Goal: Navigation & Orientation: Find specific page/section

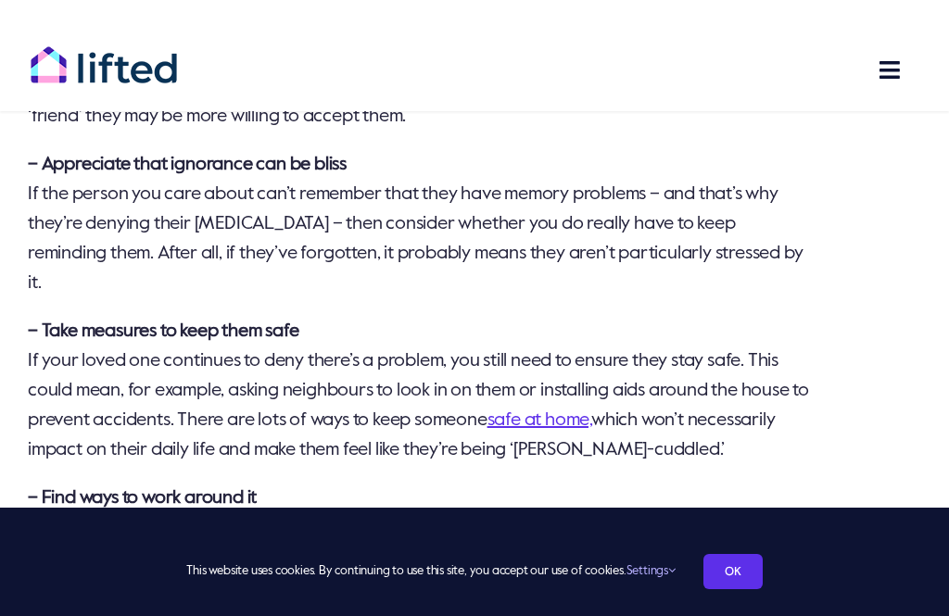
scroll to position [3244, 0]
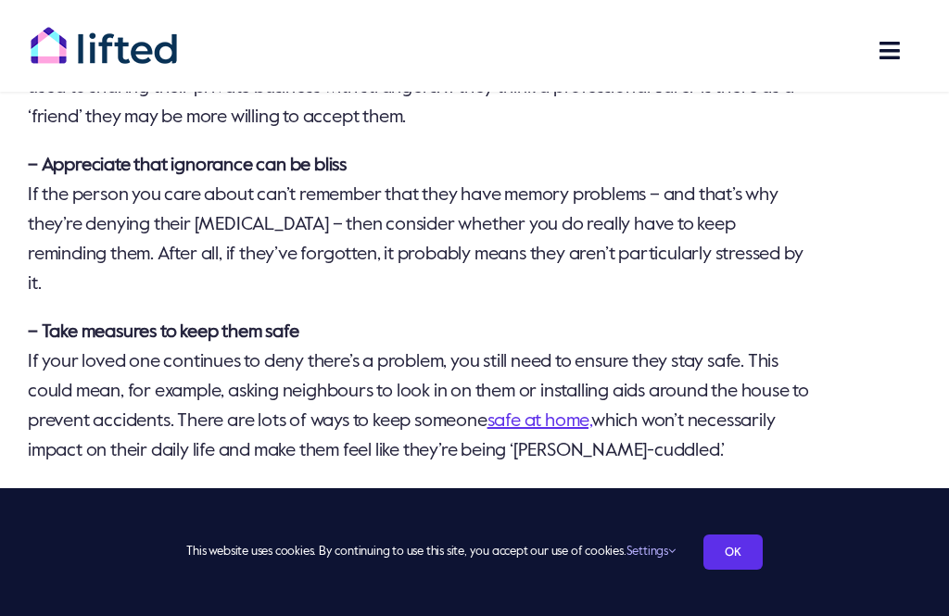
click at [585, 412] on link "safe at home," at bounding box center [539, 421] width 104 height 19
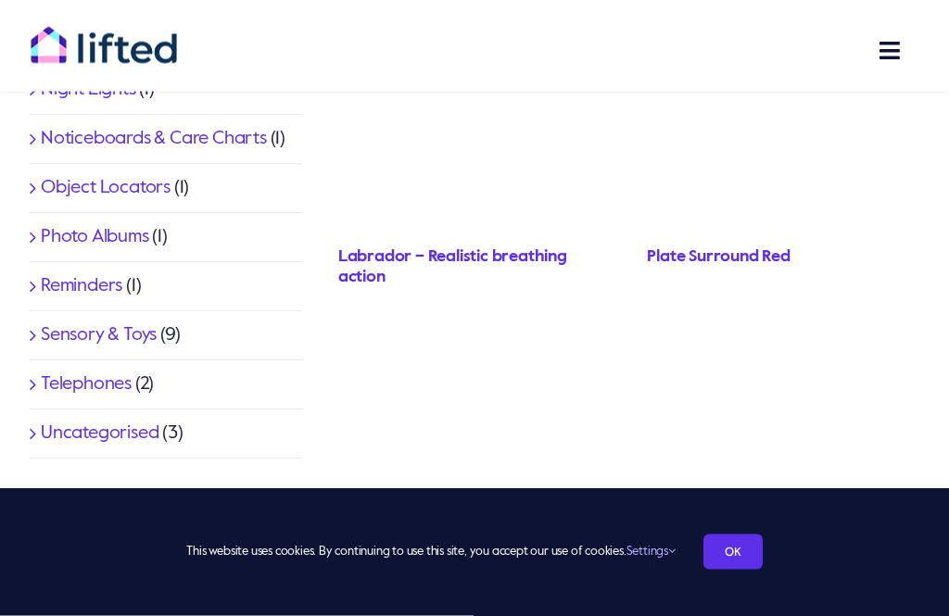
scroll to position [1194, 0]
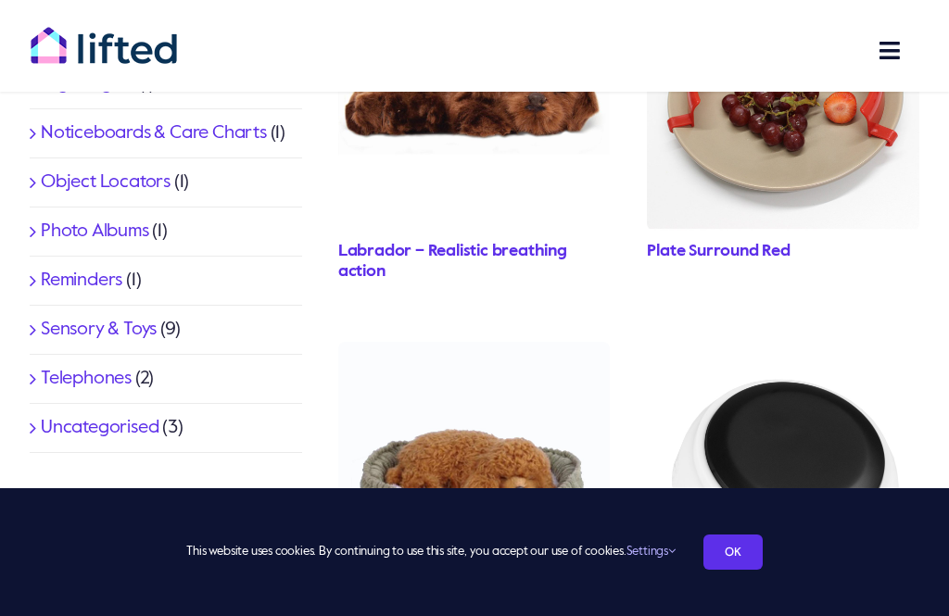
click at [117, 435] on link "Uncategorised" at bounding box center [100, 428] width 118 height 19
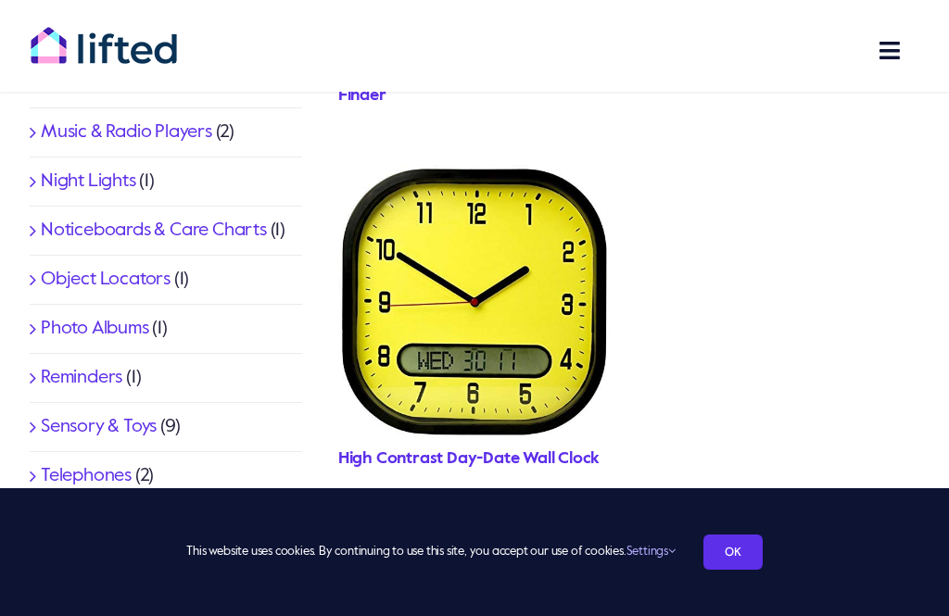
scroll to position [1163, 0]
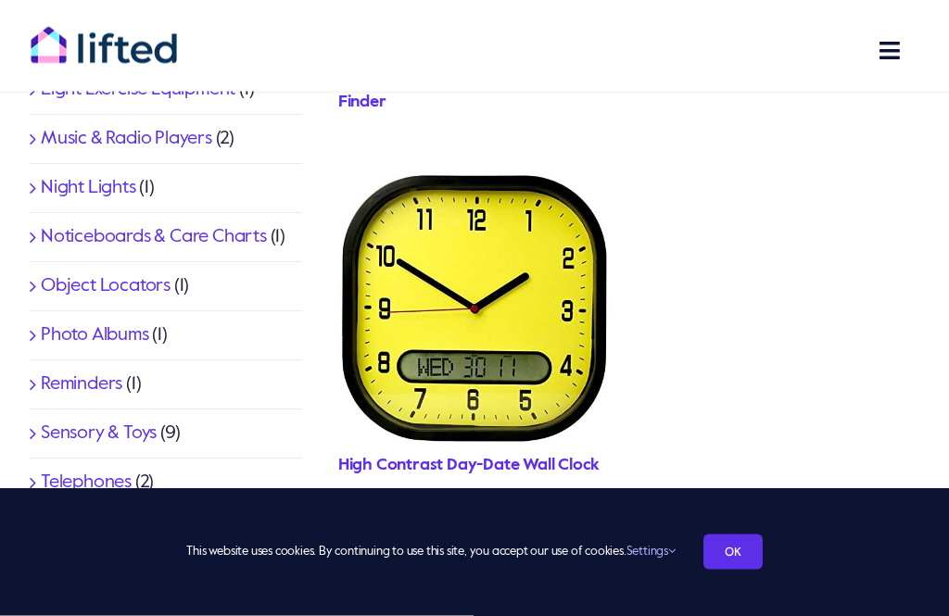
click at [120, 479] on link "Telephones" at bounding box center [86, 483] width 91 height 19
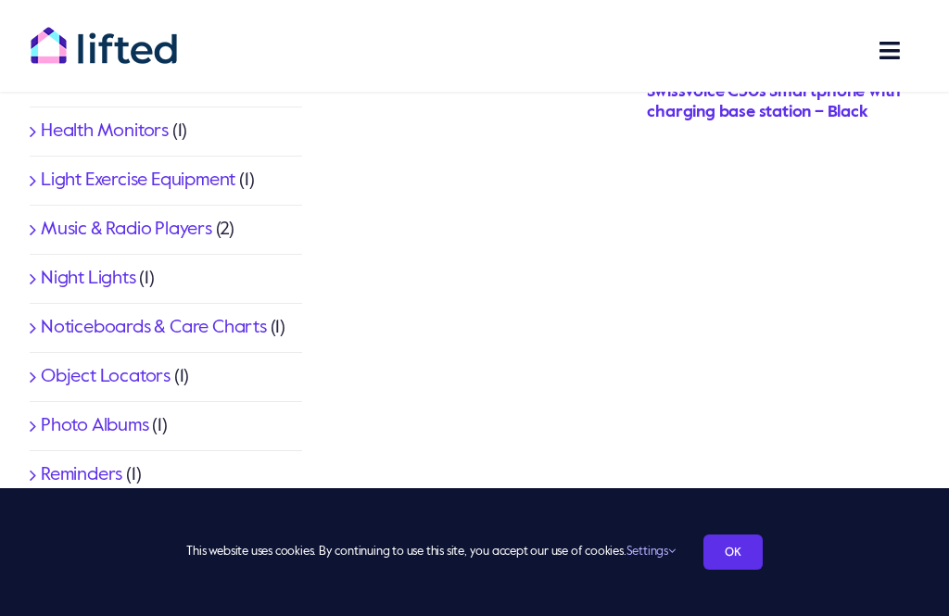
scroll to position [1076, 0]
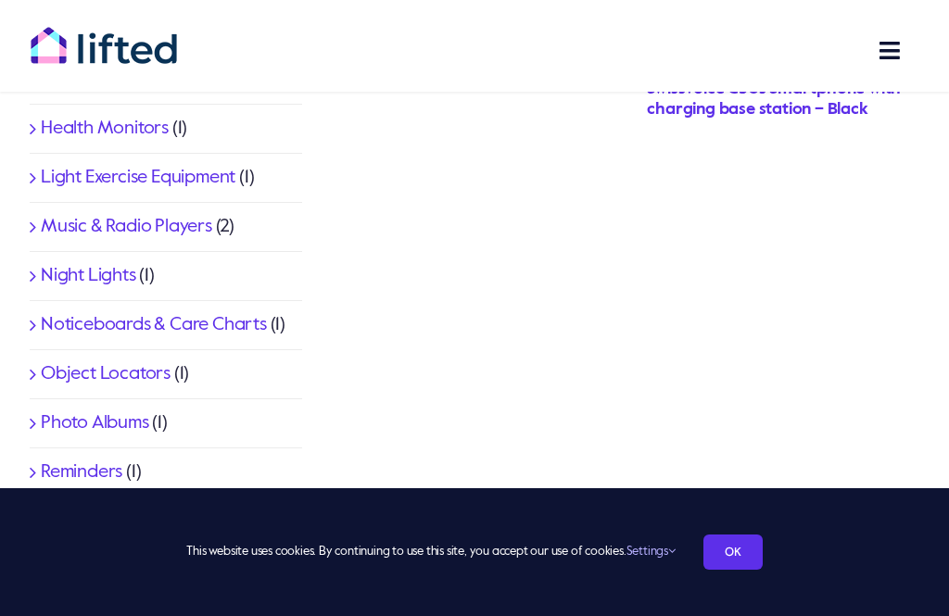
click at [126, 512] on link "Sensory & Toys" at bounding box center [99, 521] width 116 height 19
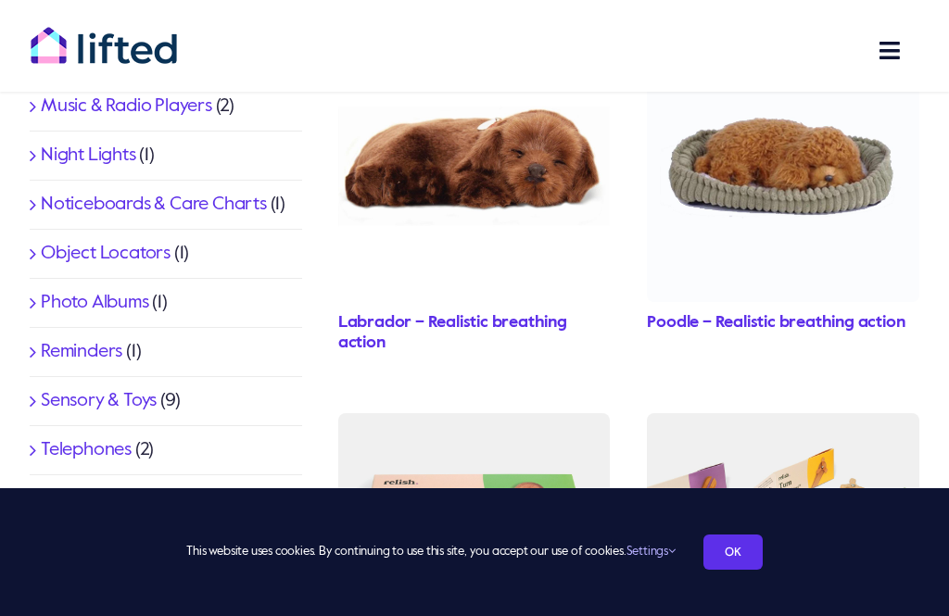
scroll to position [1195, 0]
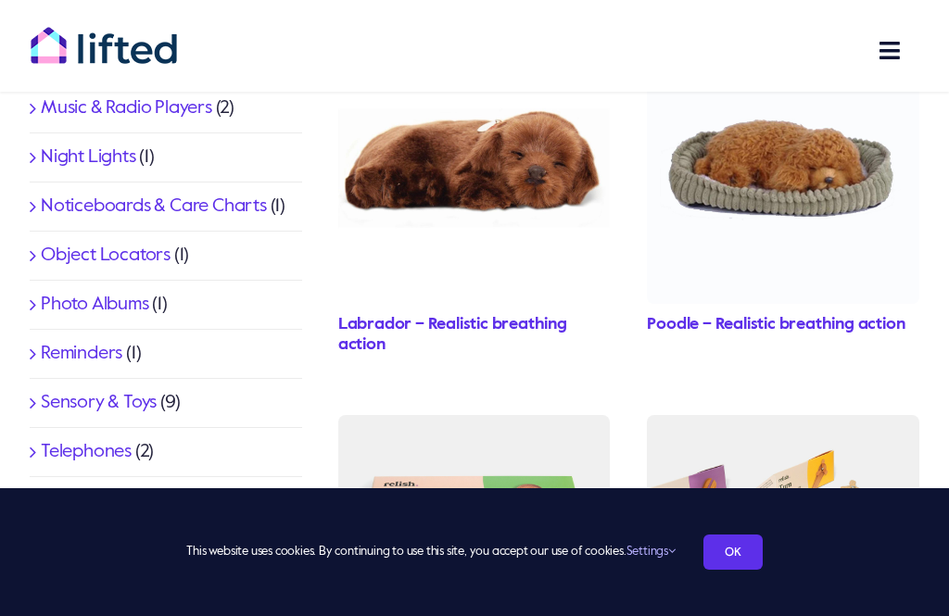
click at [93, 348] on link "Reminders" at bounding box center [82, 354] width 82 height 19
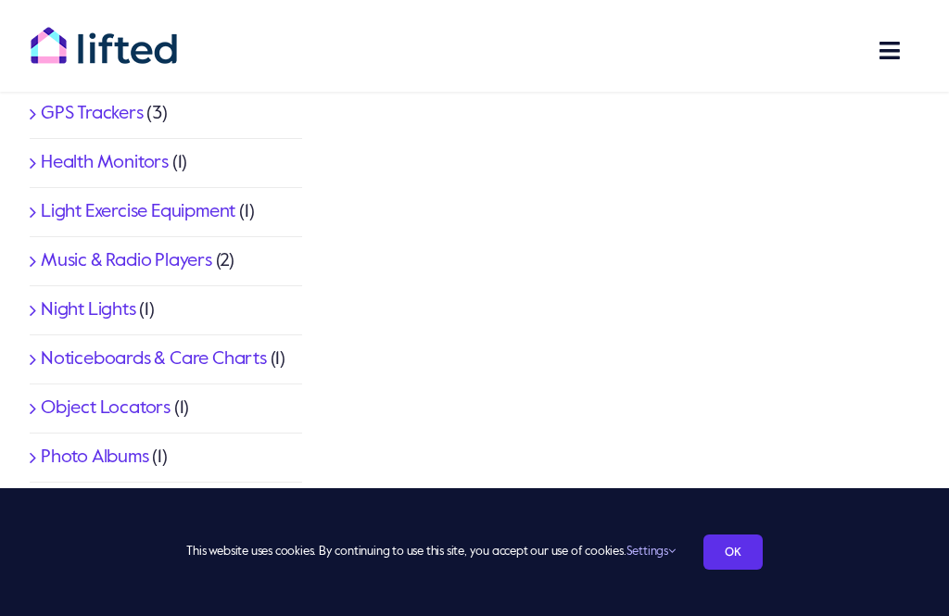
scroll to position [969, 0]
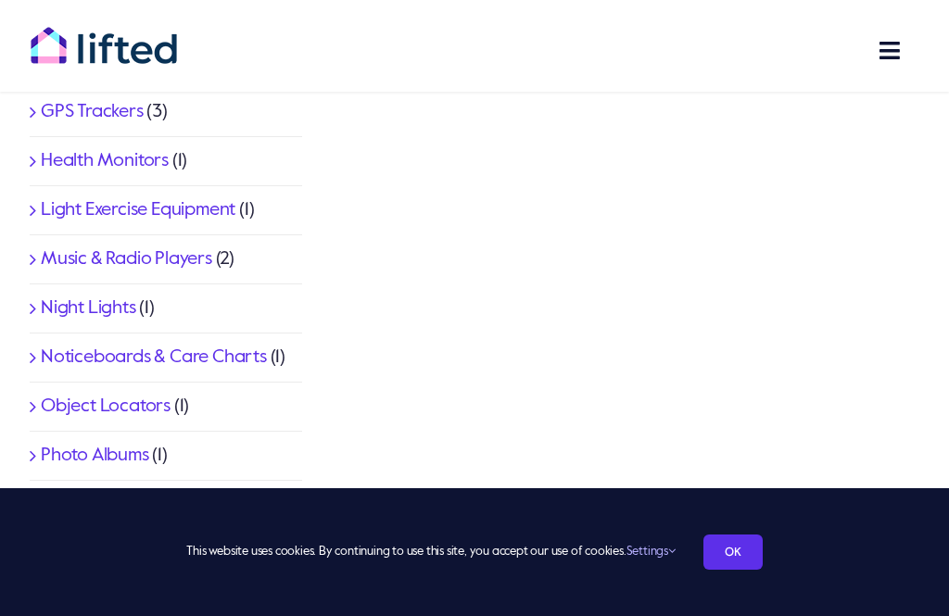
click at [247, 360] on link "Noticeboards & Care Charts" at bounding box center [154, 357] width 226 height 19
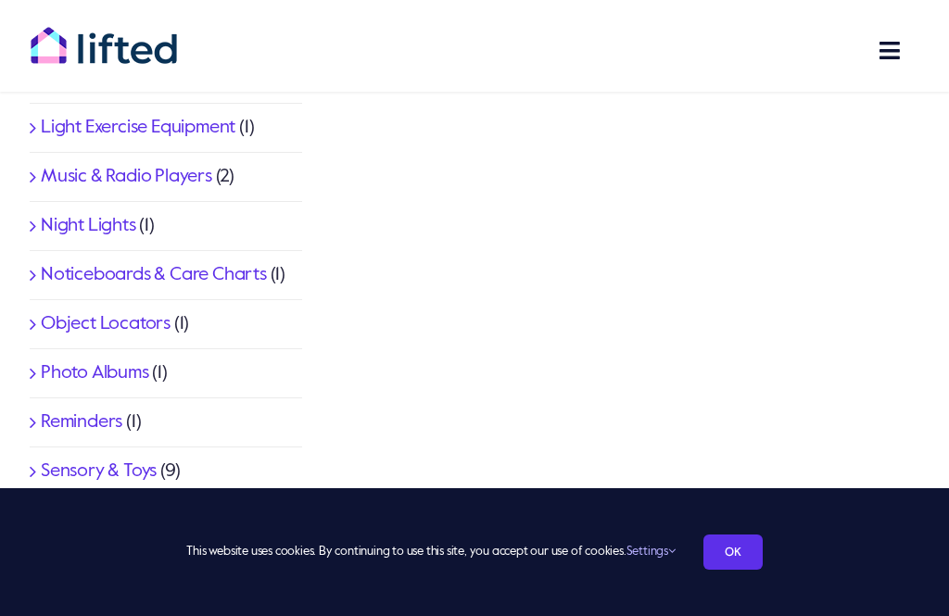
scroll to position [1196, 0]
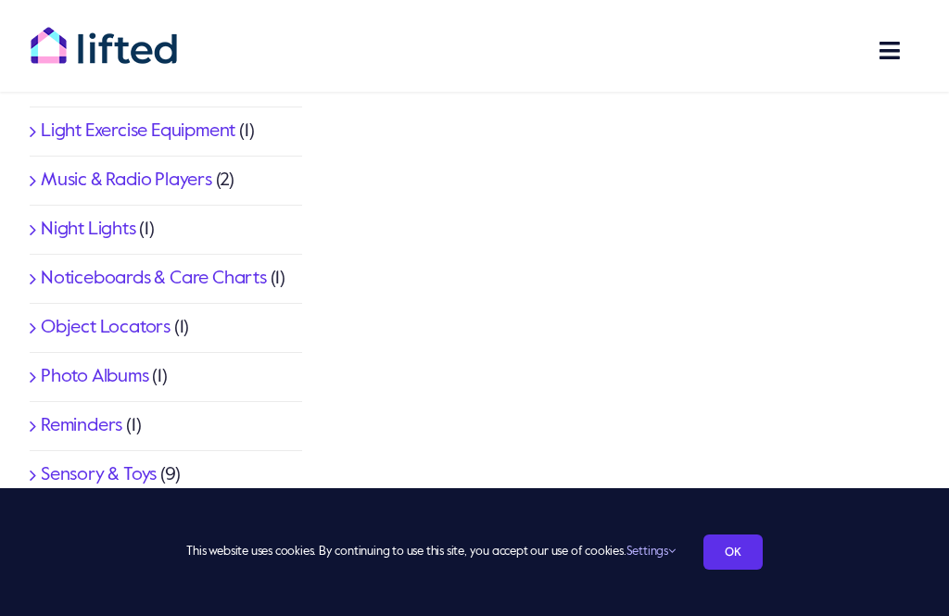
click at [240, 277] on link "Noticeboards & Care Charts" at bounding box center [154, 279] width 226 height 19
